Goal: Task Accomplishment & Management: Use online tool/utility

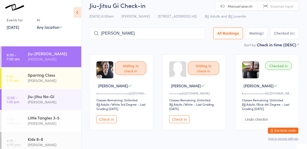
type input "[PERSON_NAME]"
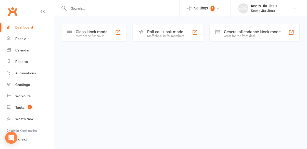
click at [100, 6] on input "text" at bounding box center [123, 8] width 113 height 7
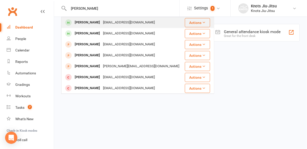
type input "khaled aly"
click at [202, 24] on button "Actions" at bounding box center [197, 22] width 25 height 9
click at [202, 25] on button "Actions" at bounding box center [197, 22] width 25 height 9
click at [140, 26] on div "Khaled Aly kada95@gmail.com" at bounding box center [123, 22] width 123 height 10
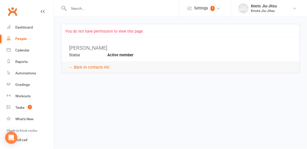
click at [76, 9] on input "text" at bounding box center [123, 8] width 113 height 7
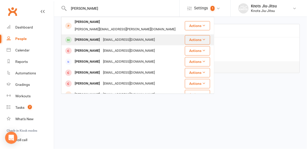
type input "[PERSON_NAME]"
click at [121, 37] on div "seanarrowsmith@live.co.uk" at bounding box center [129, 39] width 55 height 7
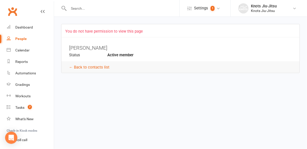
click at [80, 16] on div at bounding box center [120, 8] width 118 height 17
click at [74, 9] on input "text" at bounding box center [123, 8] width 113 height 7
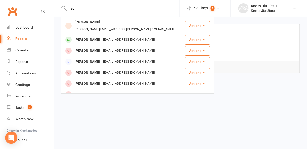
type input "s"
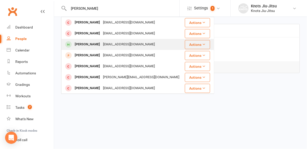
type input "[PERSON_NAME]"
click at [193, 45] on button "Actions" at bounding box center [197, 44] width 25 height 9
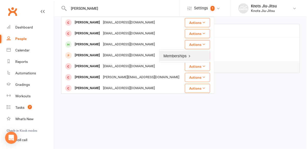
click at [176, 57] on link "Memberships" at bounding box center [185, 56] width 51 height 10
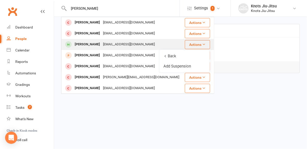
click at [90, 46] on div "[PERSON_NAME]" at bounding box center [87, 44] width 28 height 7
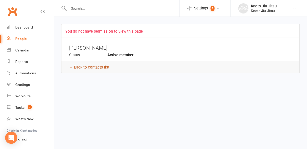
click at [75, 68] on link "← Back to contacts list" at bounding box center [89, 67] width 40 height 5
select select "100"
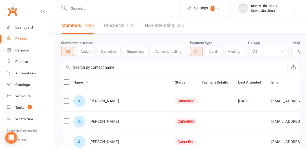
click at [90, 9] on input "text" at bounding box center [123, 8] width 113 height 7
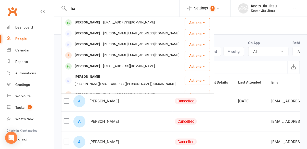
type input "h"
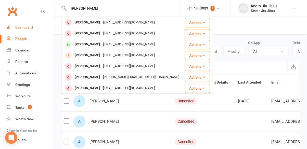
type input "derek"
click at [22, 26] on div "Dashboard" at bounding box center [24, 27] width 18 height 4
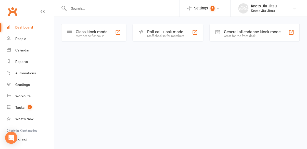
click at [82, 34] on div "Member self check-in" at bounding box center [92, 36] width 32 height 4
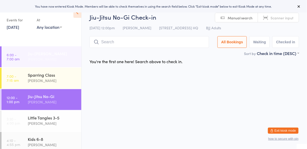
click at [32, 57] on div "[PERSON_NAME]" at bounding box center [52, 59] width 49 height 6
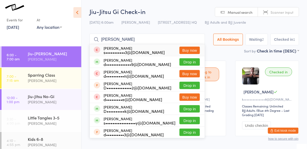
type input "[PERSON_NAME]"
click at [188, 65] on button "Drop in" at bounding box center [190, 61] width 20 height 7
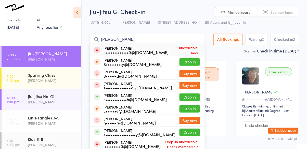
type input "[PERSON_NAME]"
click at [185, 99] on button "Drop in" at bounding box center [190, 97] width 20 height 7
